Goal: Task Accomplishment & Management: Use online tool/utility

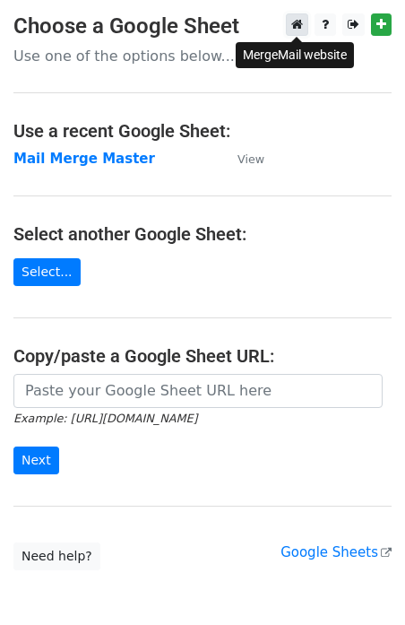
click at [290, 27] on link at bounding box center [297, 24] width 22 height 22
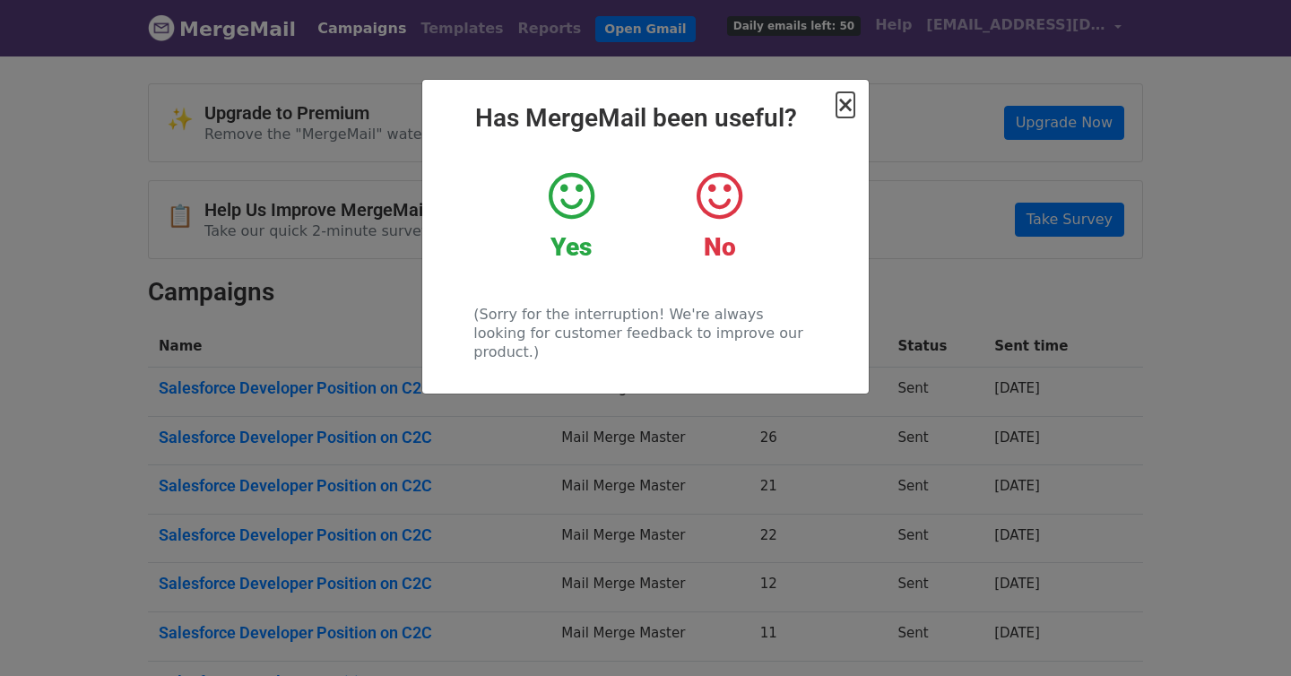
click at [846, 101] on span "×" at bounding box center [846, 104] width 18 height 25
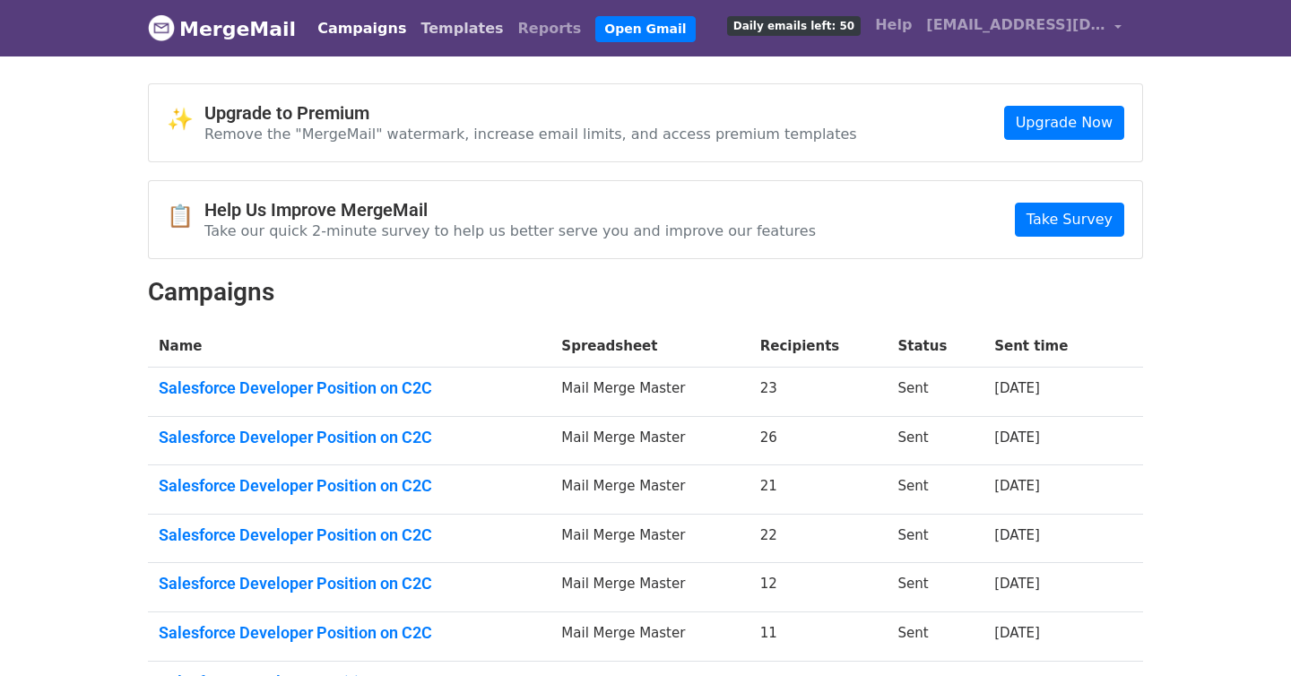
click at [429, 18] on link "Templates" at bounding box center [461, 29] width 97 height 36
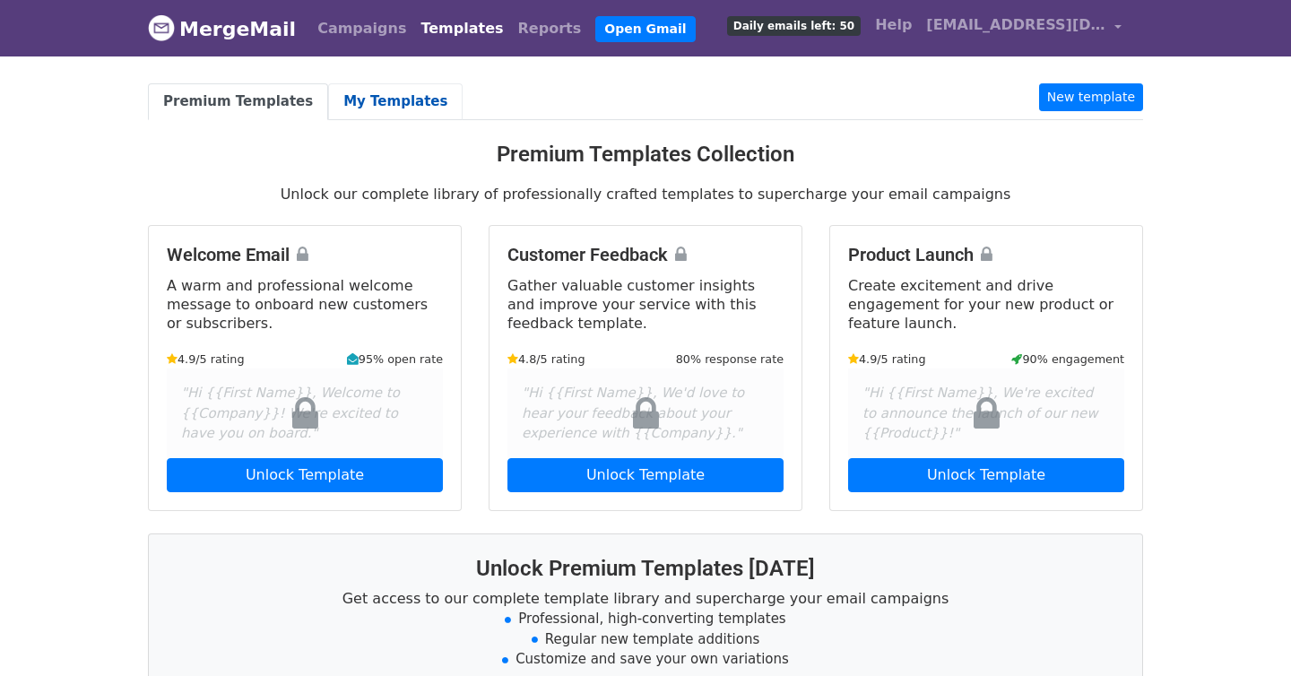
click at [378, 99] on link "My Templates" at bounding box center [395, 101] width 135 height 37
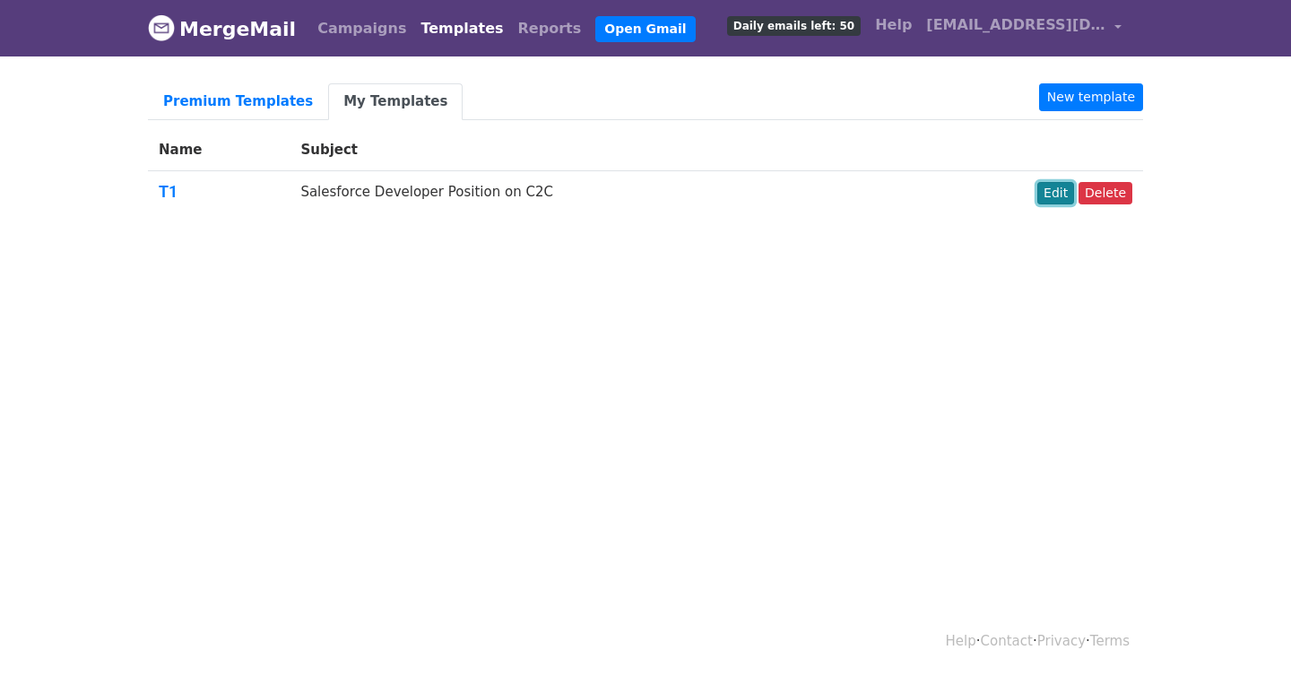
click at [1058, 195] on link "Edit" at bounding box center [1056, 193] width 37 height 22
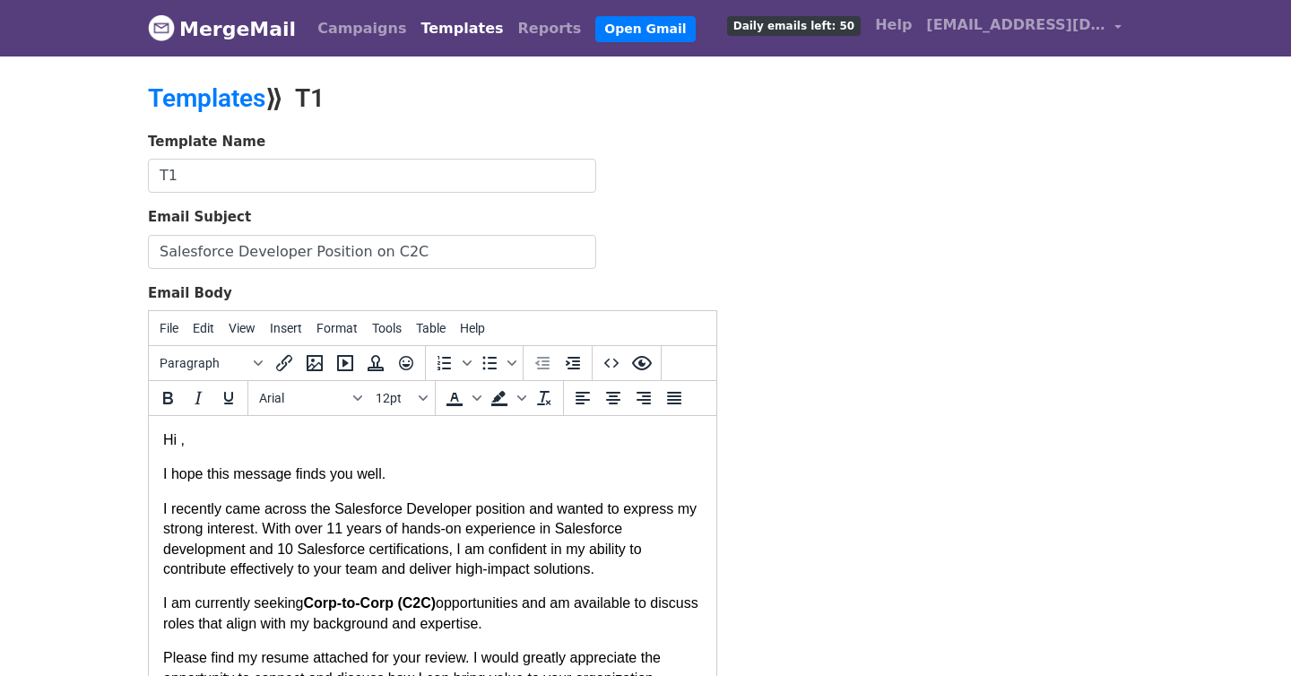
click at [559, 533] on font "I recently came across the Salesforce Developer position and wanted to express …" at bounding box center [430, 538] width 534 height 75
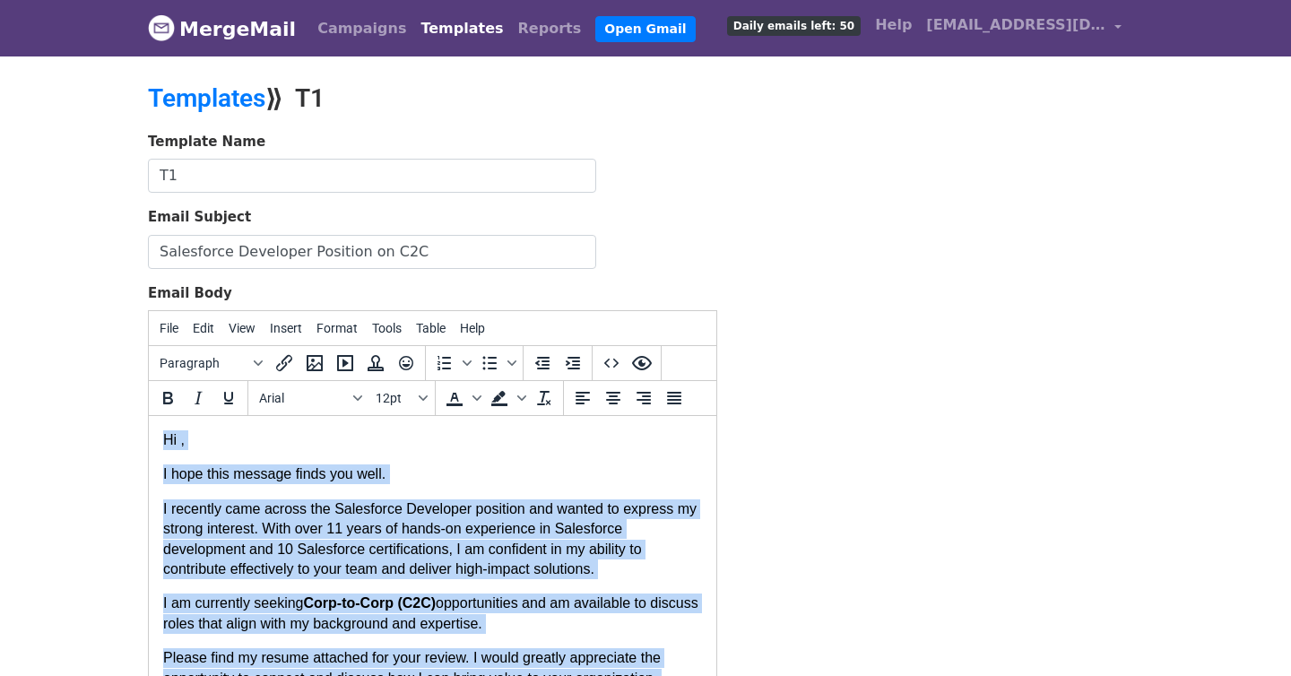
paste body
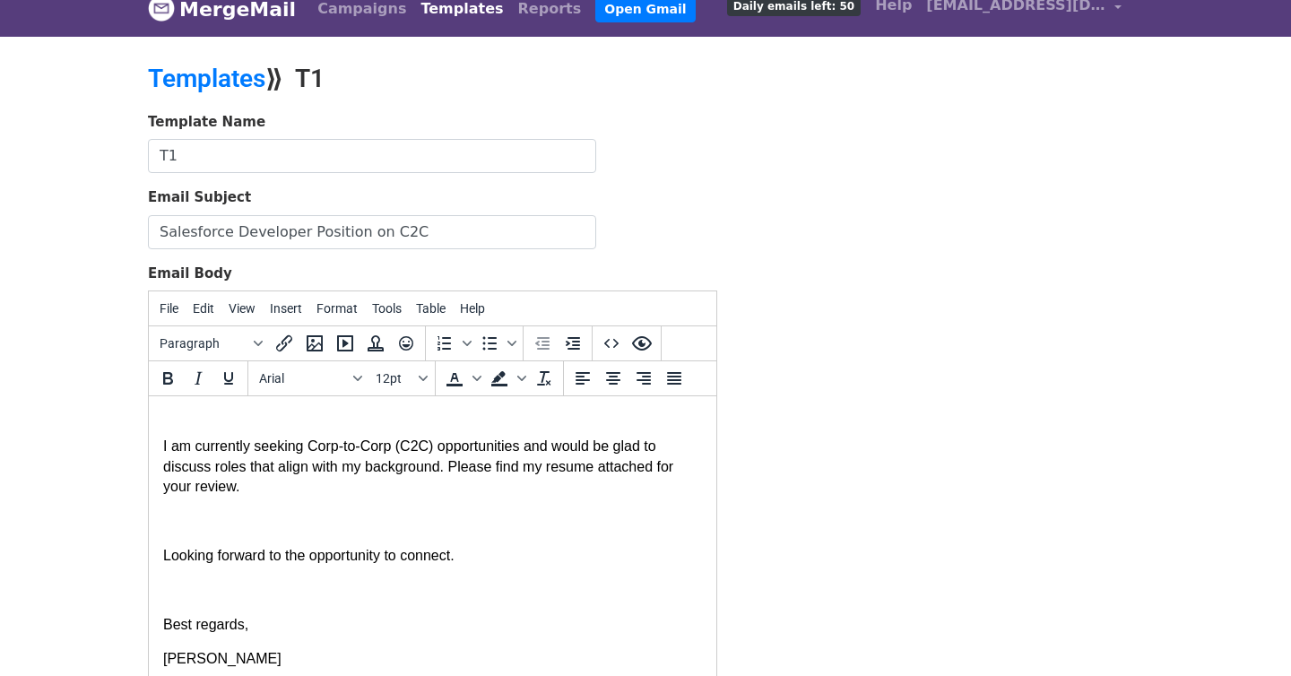
scroll to position [387, 0]
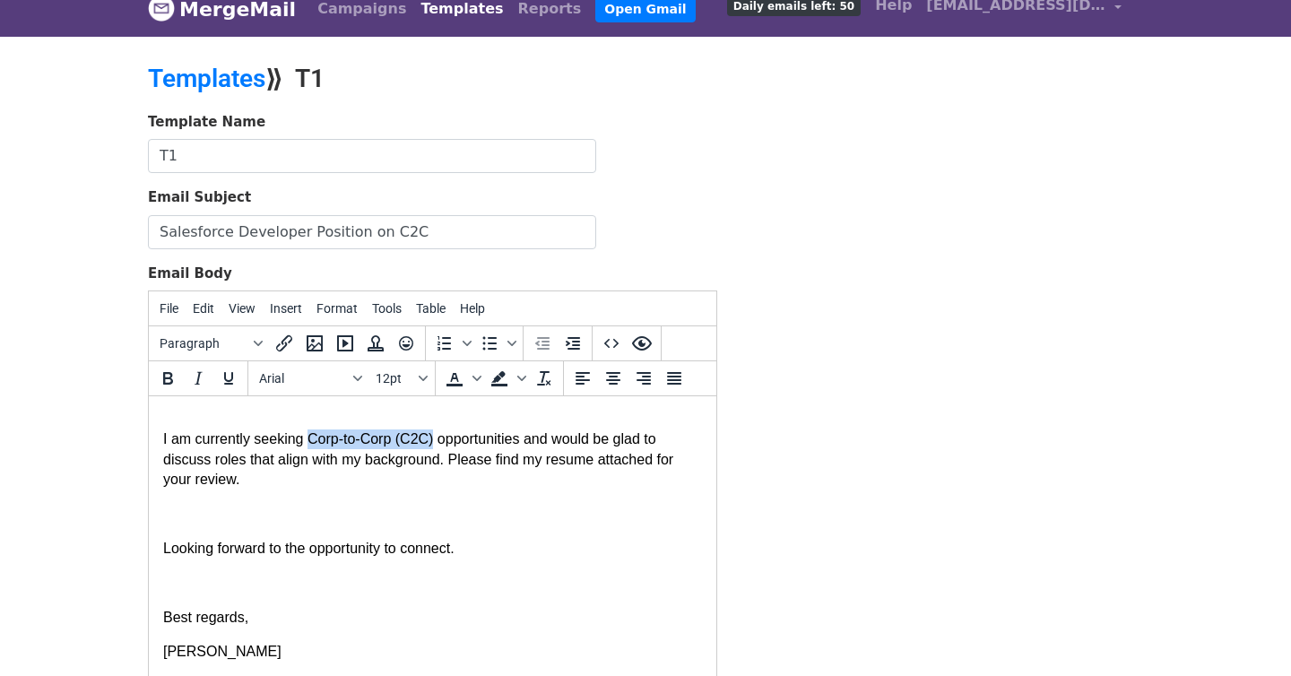
drag, startPoint x: 308, startPoint y: 439, endPoint x: 433, endPoint y: 441, distance: 125.6
click at [433, 441] on font "I am currently seeking Corp-to-Corp (C2C) opportunities and would be glad to di…" at bounding box center [418, 459] width 510 height 56
click at [167, 378] on icon "Bold" at bounding box center [168, 378] width 10 height 13
click at [342, 486] on p "I am currently seeking Corp-to-Corp (C2C) opportunities and would be glad to di…" at bounding box center [432, 460] width 539 height 60
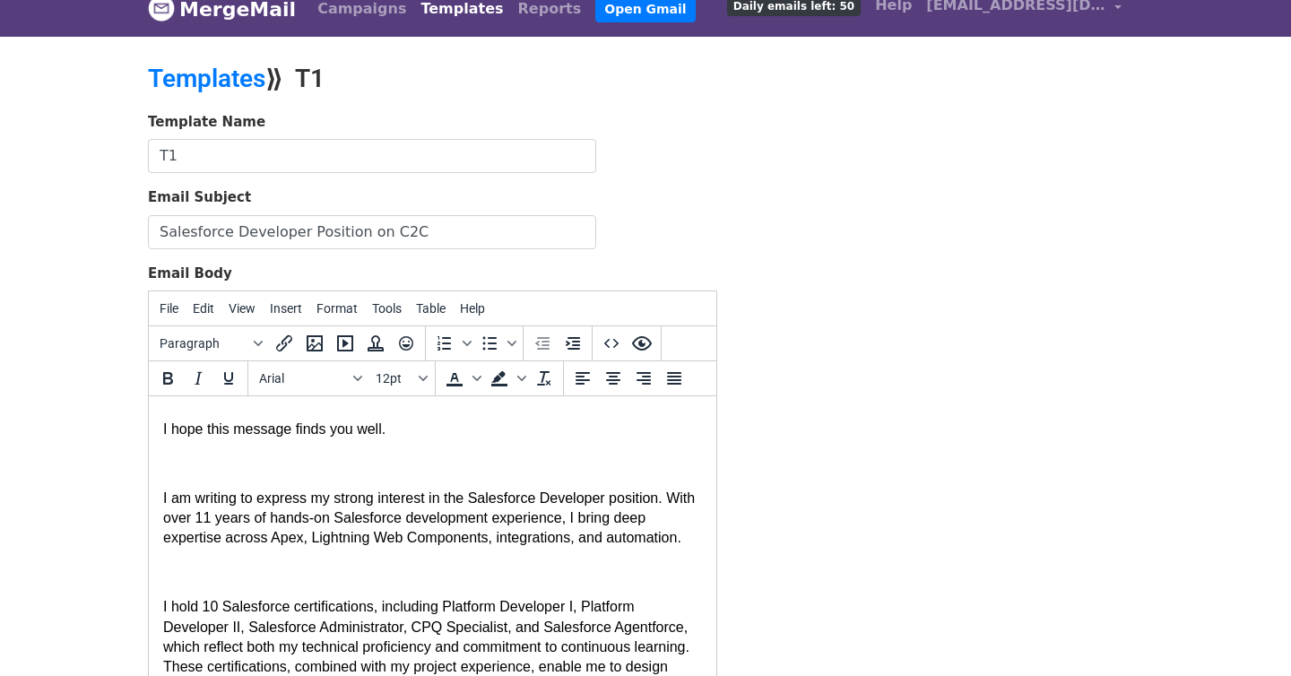
scroll to position [0, 0]
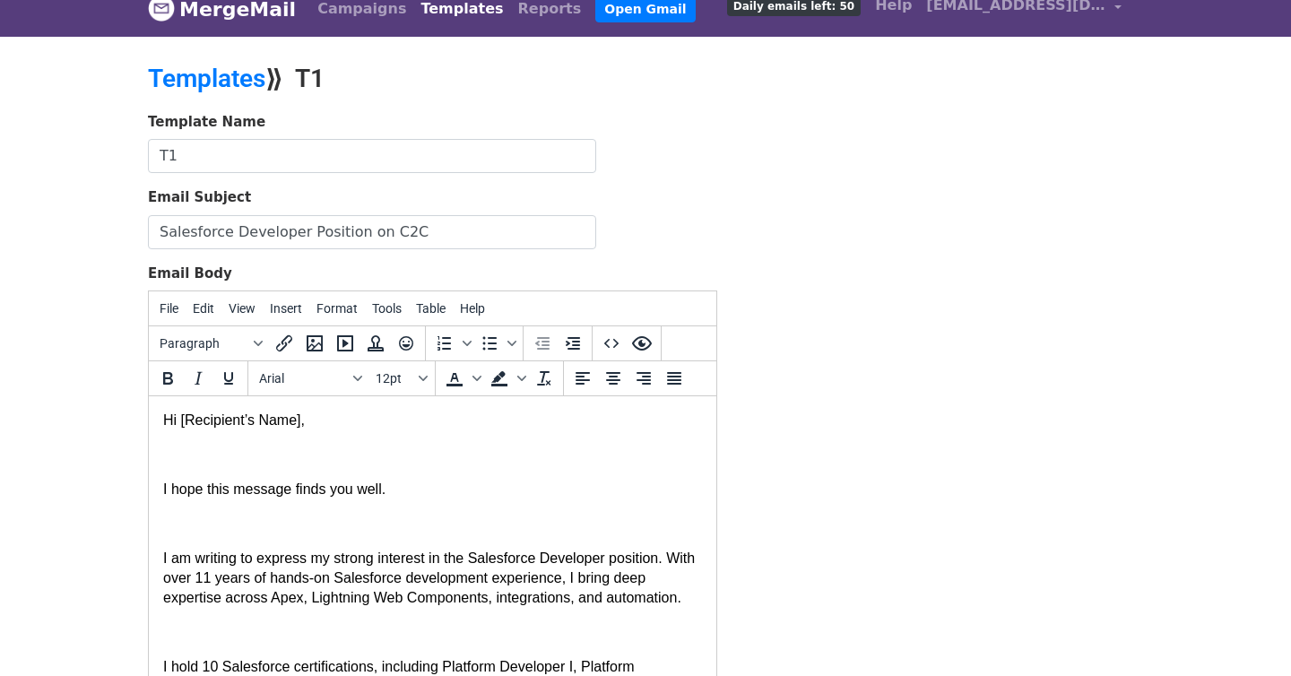
click at [196, 460] on p at bounding box center [432, 455] width 539 height 20
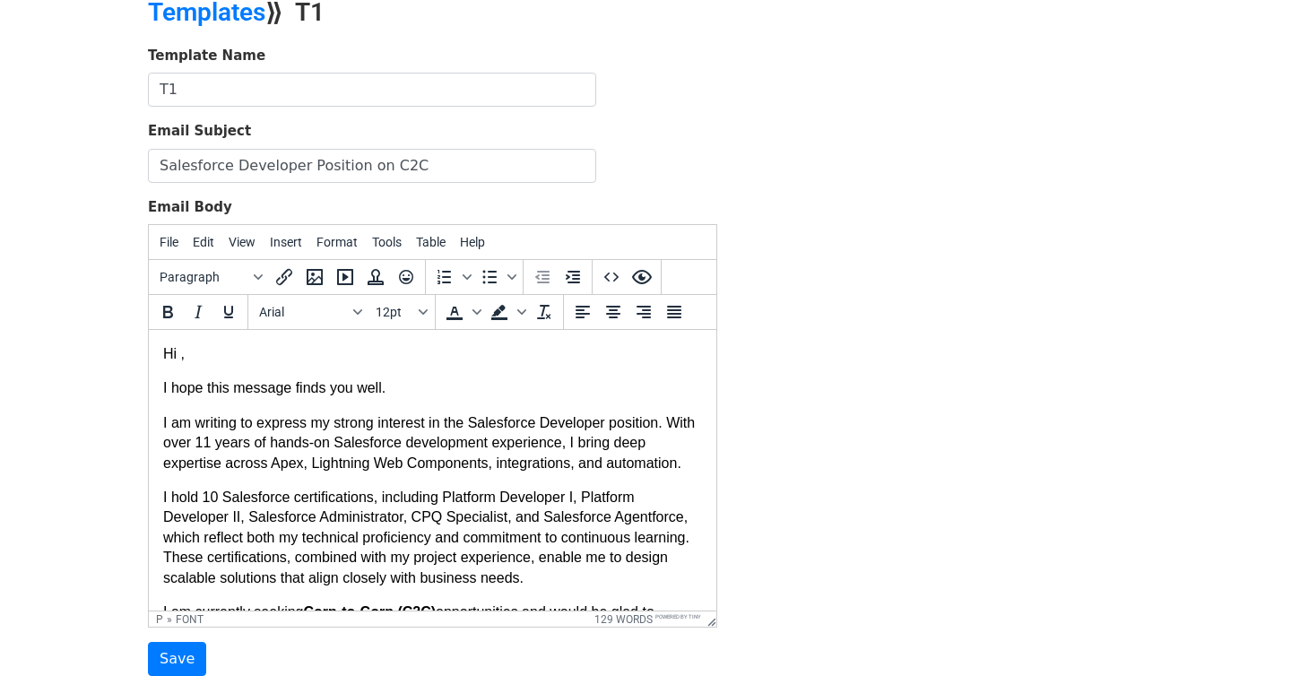
scroll to position [79, 0]
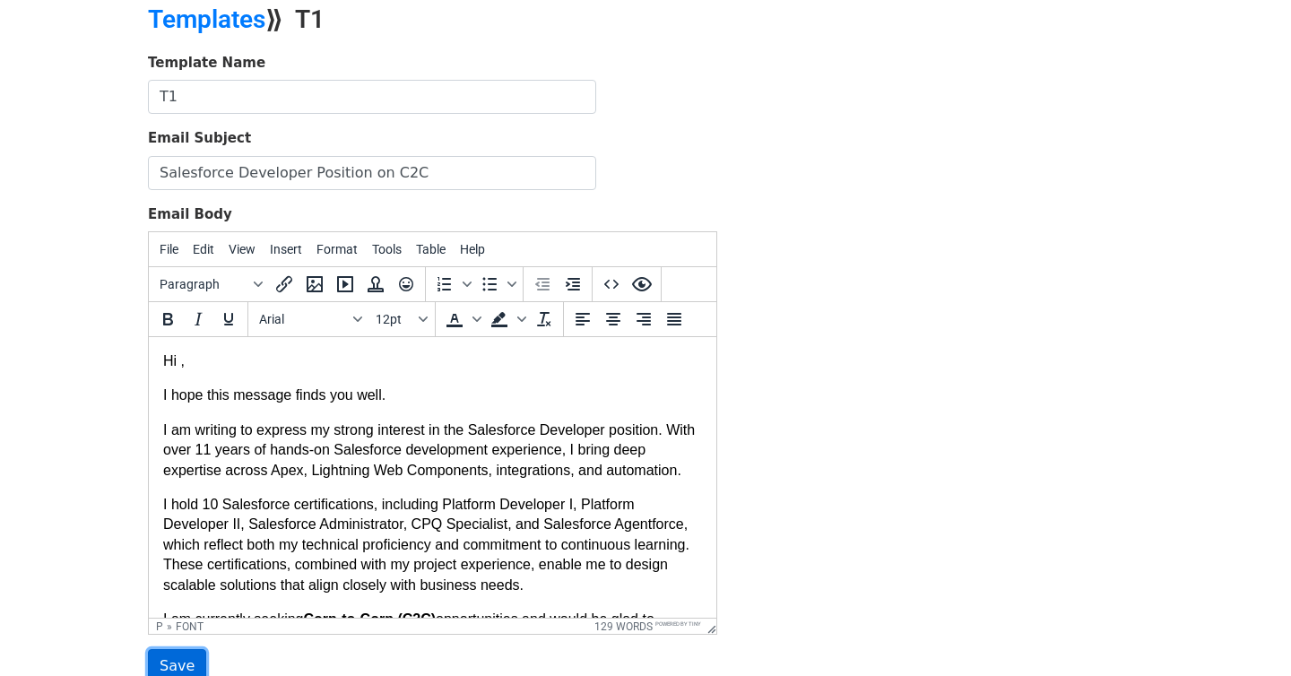
click at [182, 662] on input "Save" at bounding box center [177, 666] width 58 height 34
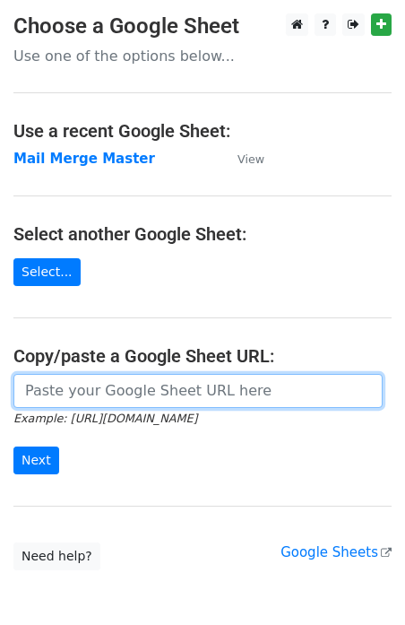
click at [97, 402] on input "url" at bounding box center [197, 391] width 369 height 34
type input "[URL][DOMAIN_NAME]"
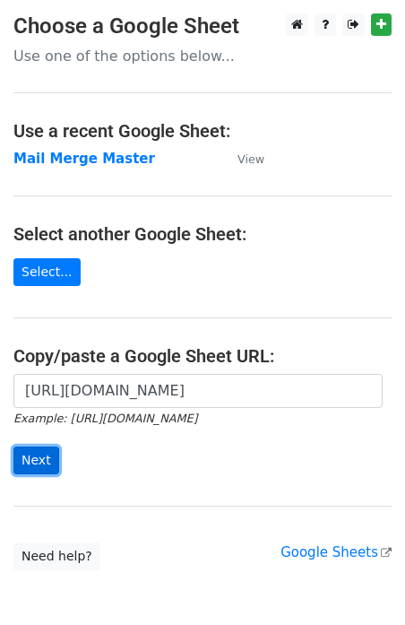
click at [24, 456] on input "Next" at bounding box center [36, 461] width 46 height 28
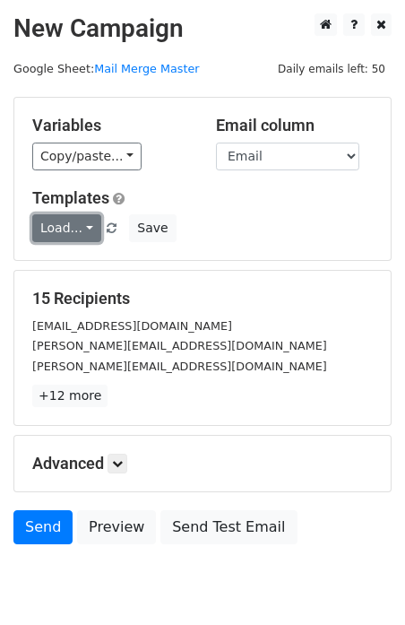
click at [83, 233] on link "Load..." at bounding box center [66, 228] width 69 height 28
click at [74, 275] on link "T1" at bounding box center [104, 267] width 142 height 29
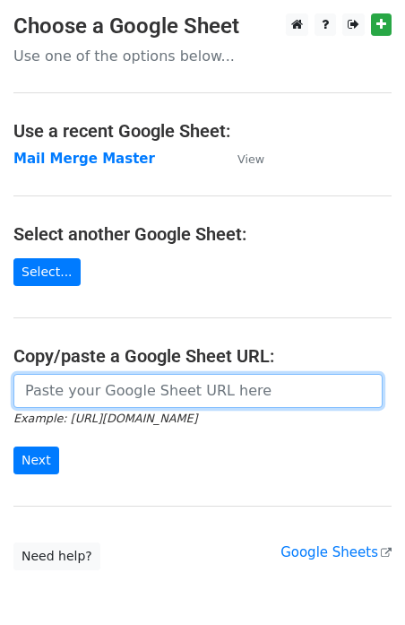
click at [73, 389] on input "url" at bounding box center [197, 391] width 369 height 34
type input "[URL][DOMAIN_NAME]"
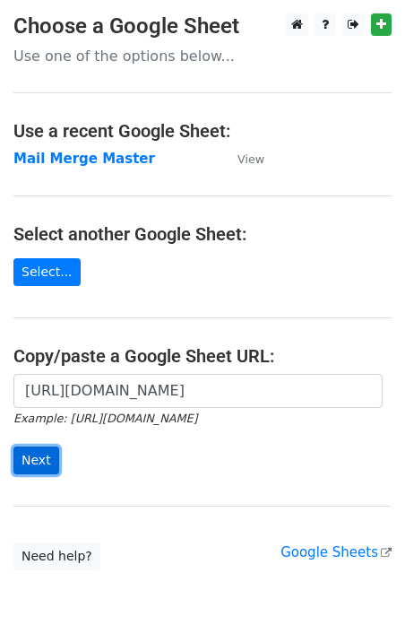
click at [41, 453] on input "Next" at bounding box center [36, 461] width 46 height 28
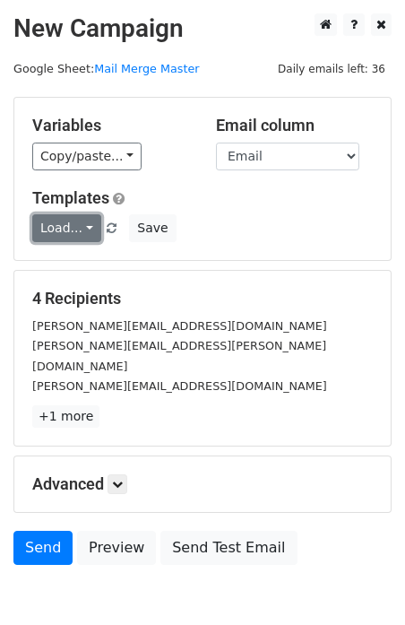
click at [65, 233] on link "Load..." at bounding box center [66, 228] width 69 height 28
click at [80, 276] on link "T1" at bounding box center [104, 267] width 142 height 29
